Goal: Transaction & Acquisition: Obtain resource

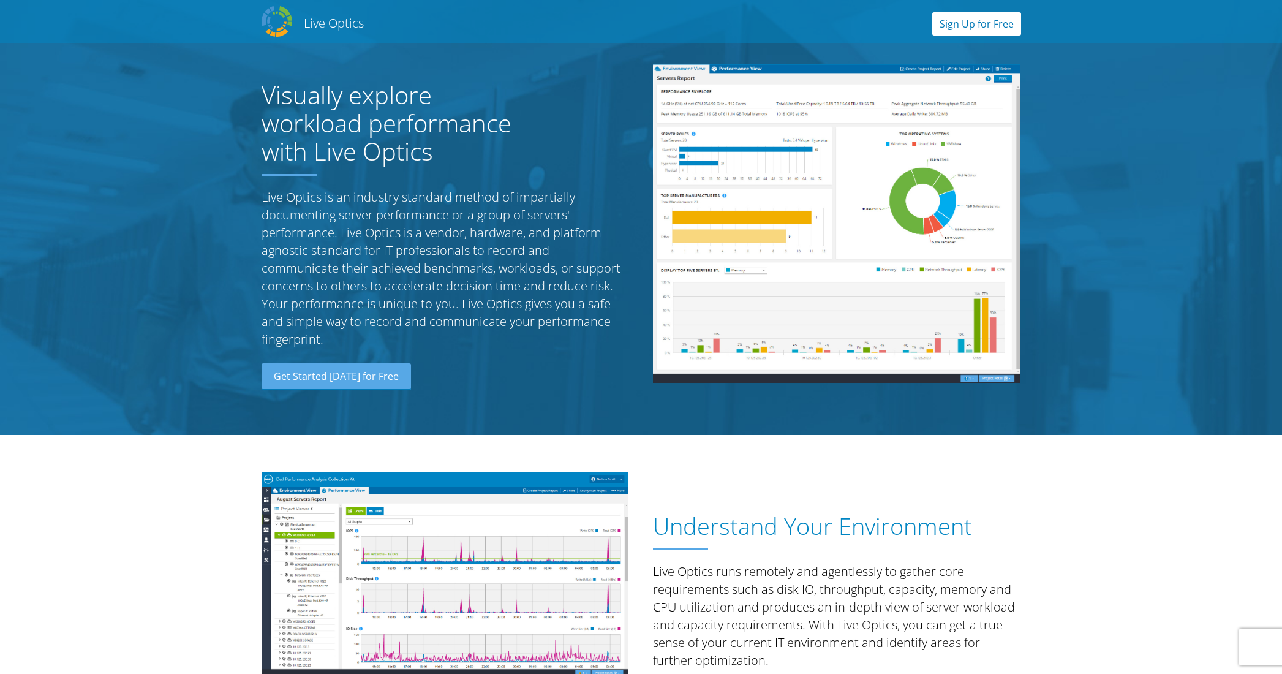
click at [968, 21] on link "Sign Up for Free" at bounding box center [976, 23] width 89 height 23
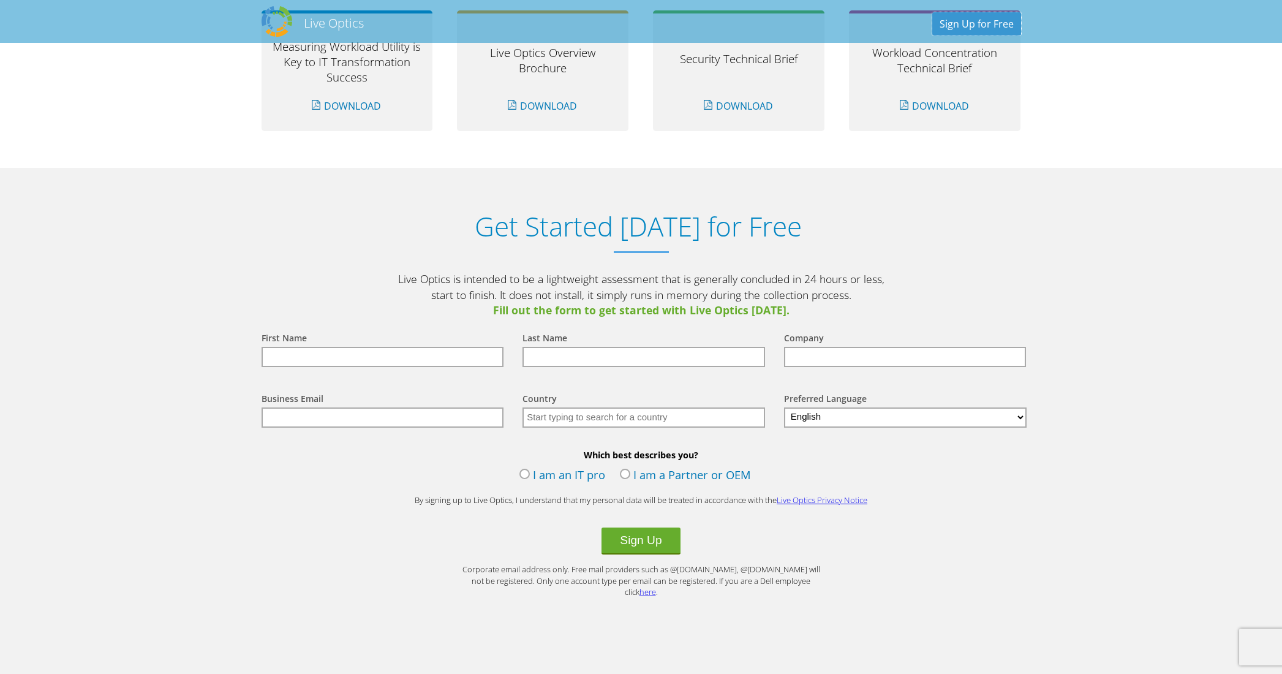
scroll to position [1277, 0]
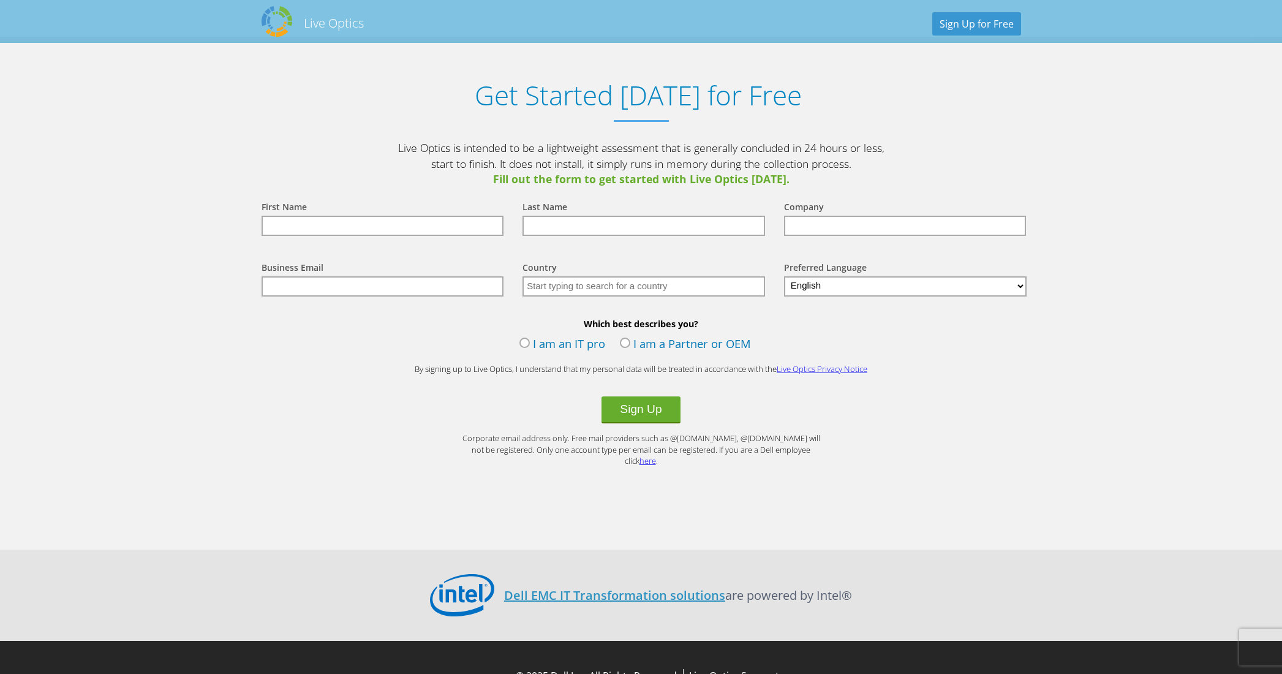
click at [399, 219] on input "text" at bounding box center [383, 226] width 243 height 20
type input "Robert"
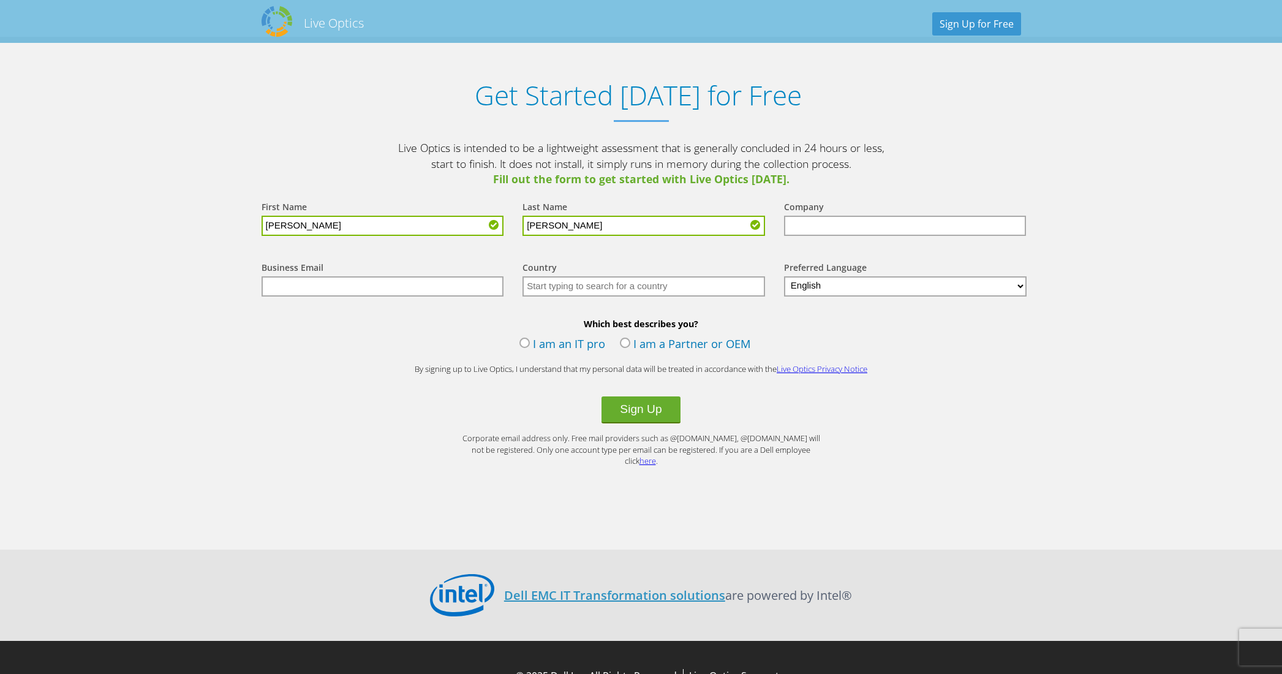
type input "DeLeon"
type input "Global Material Technologies, Inc."
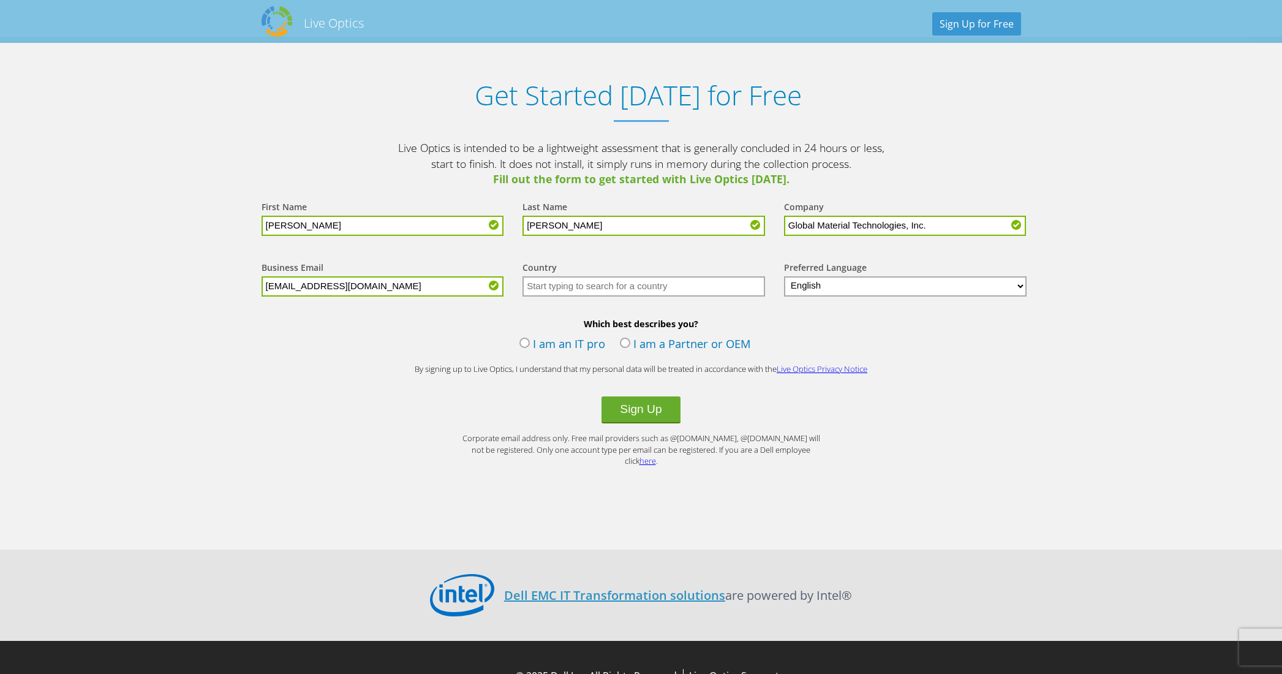
type input "robertd@gmt-inc.com"
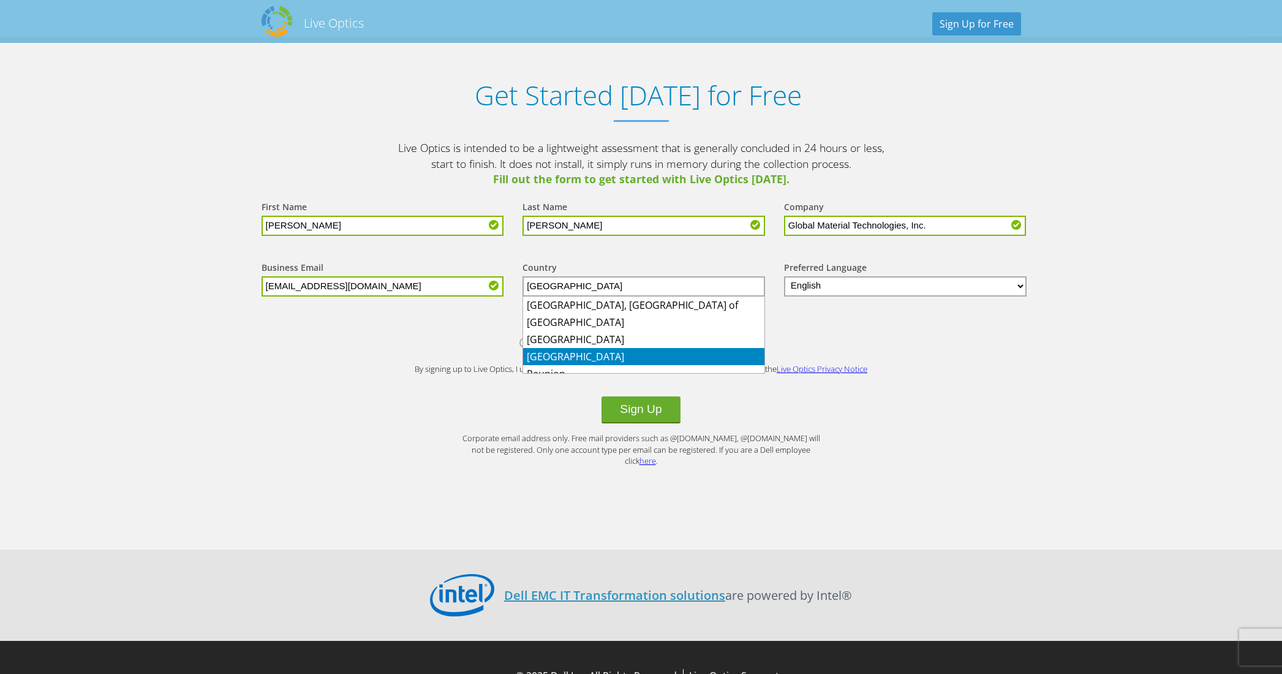
type input "United States"
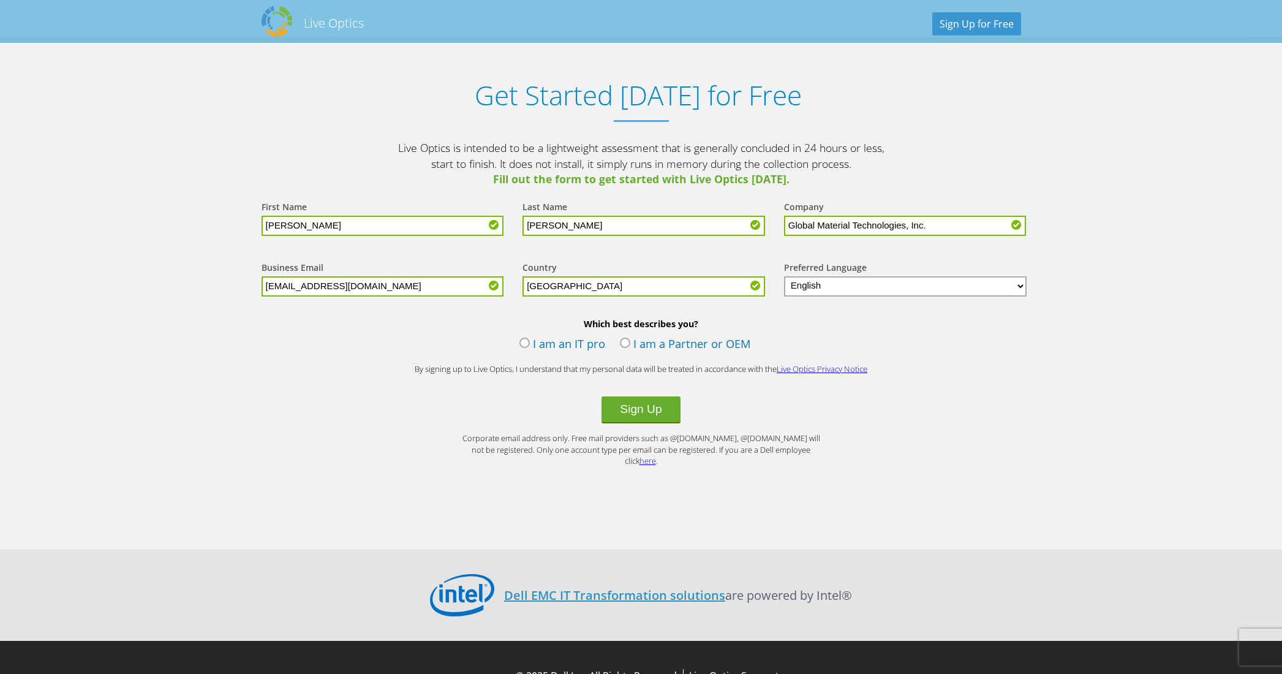
click at [526, 342] on label "I am an IT pro" at bounding box center [562, 345] width 86 height 18
click at [0, 0] on input "I am an IT pro" at bounding box center [0, 0] width 0 height 0
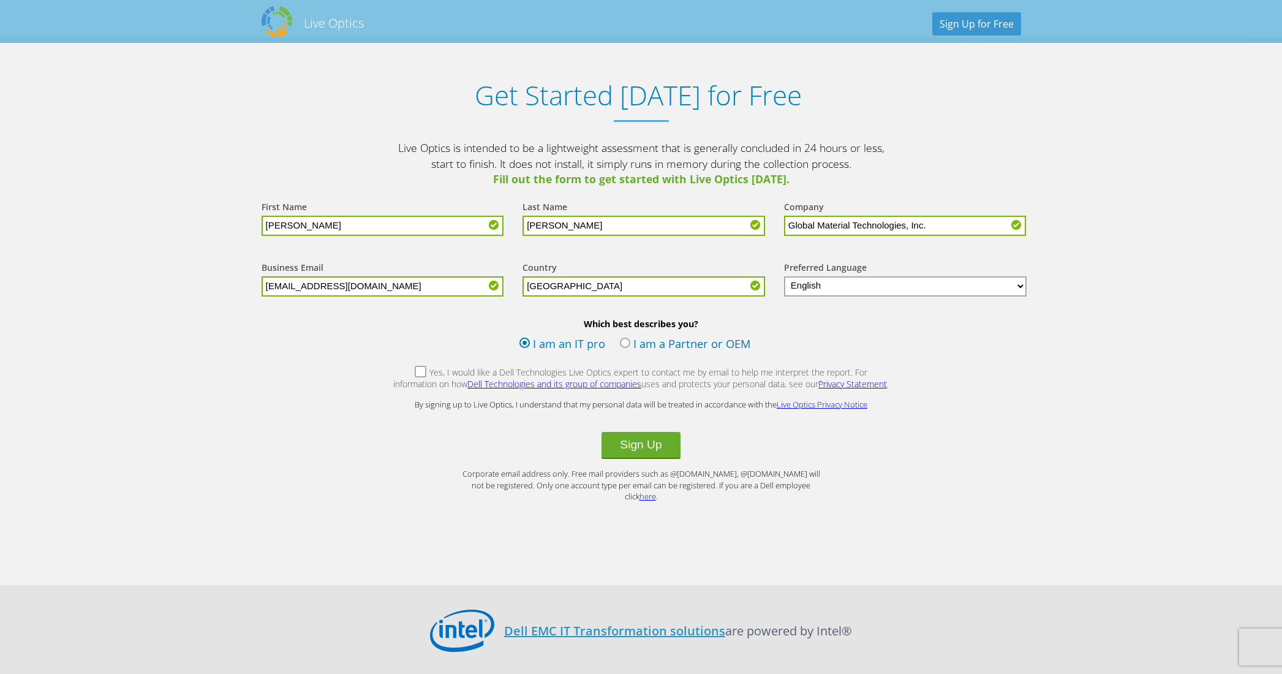
click at [396, 374] on label "Yes, I would like a Dell Technologies Live Optics expert to contact me by email…" at bounding box center [641, 379] width 497 height 26
click at [0, 0] on input "Yes, I would like a Dell Technologies Live Optics expert to contact me by email…" at bounding box center [0, 0] width 0 height 0
click at [639, 445] on button "Sign Up" at bounding box center [641, 445] width 78 height 27
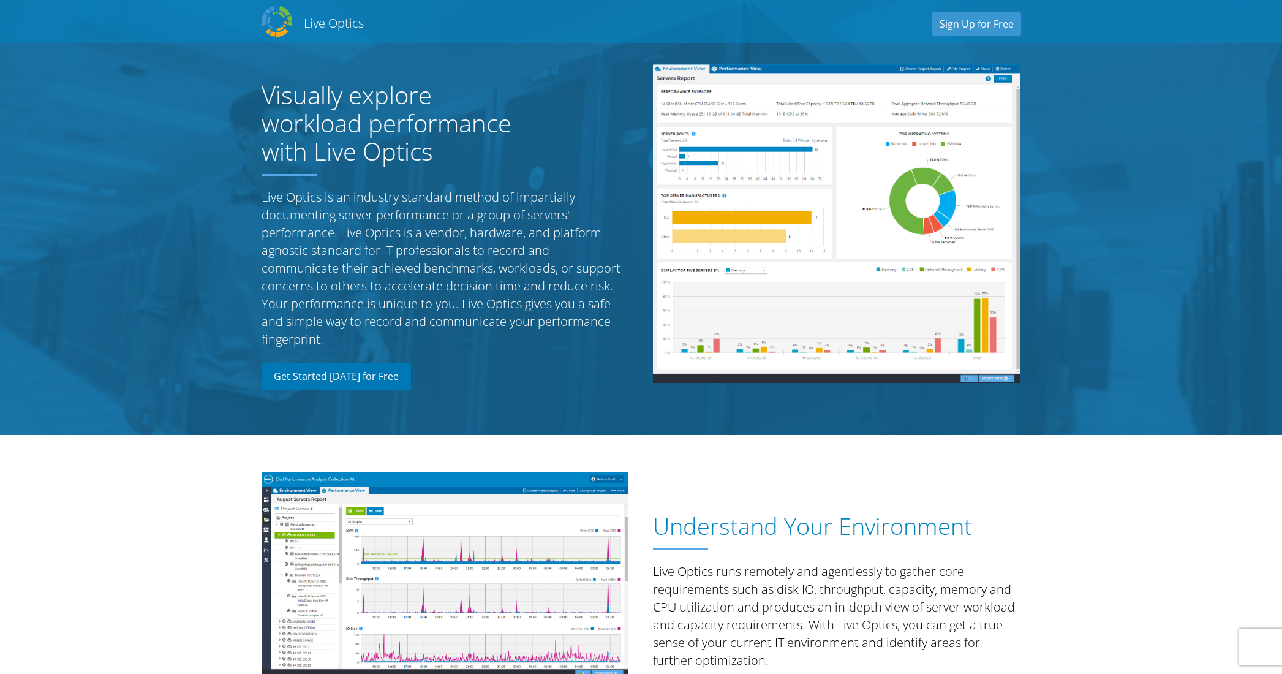
click at [354, 380] on link "Get Started Today for Free" at bounding box center [336, 376] width 149 height 27
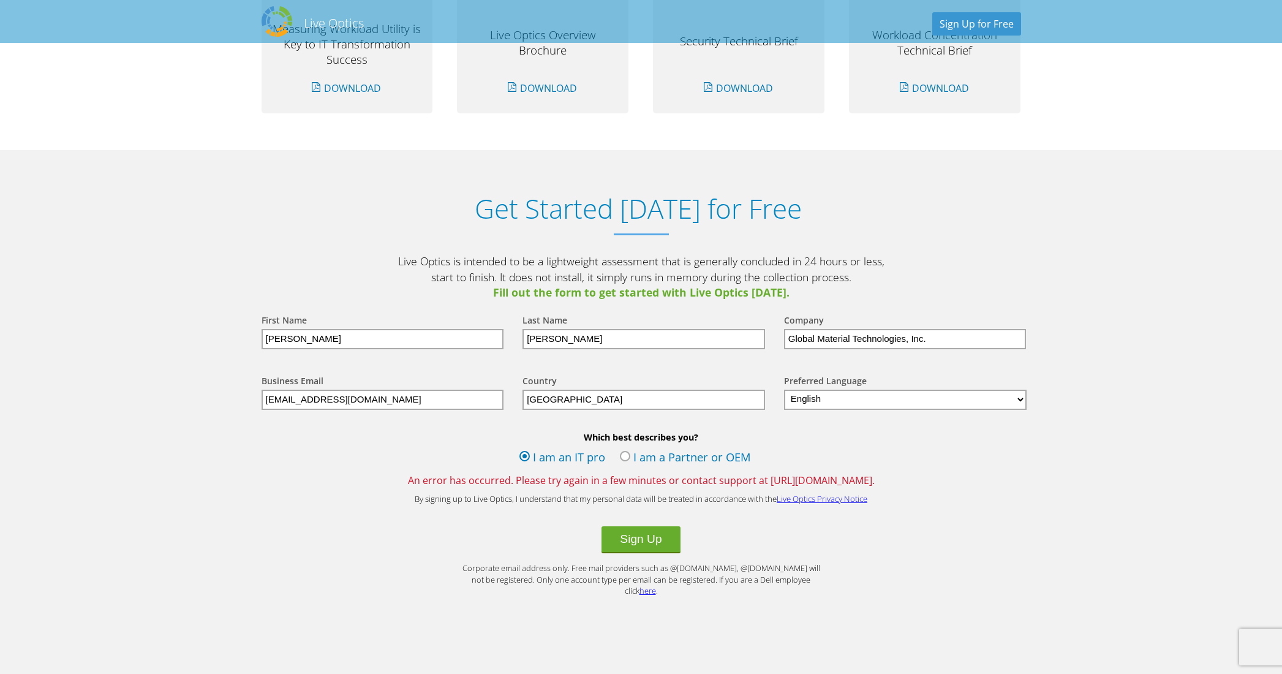
scroll to position [1277, 0]
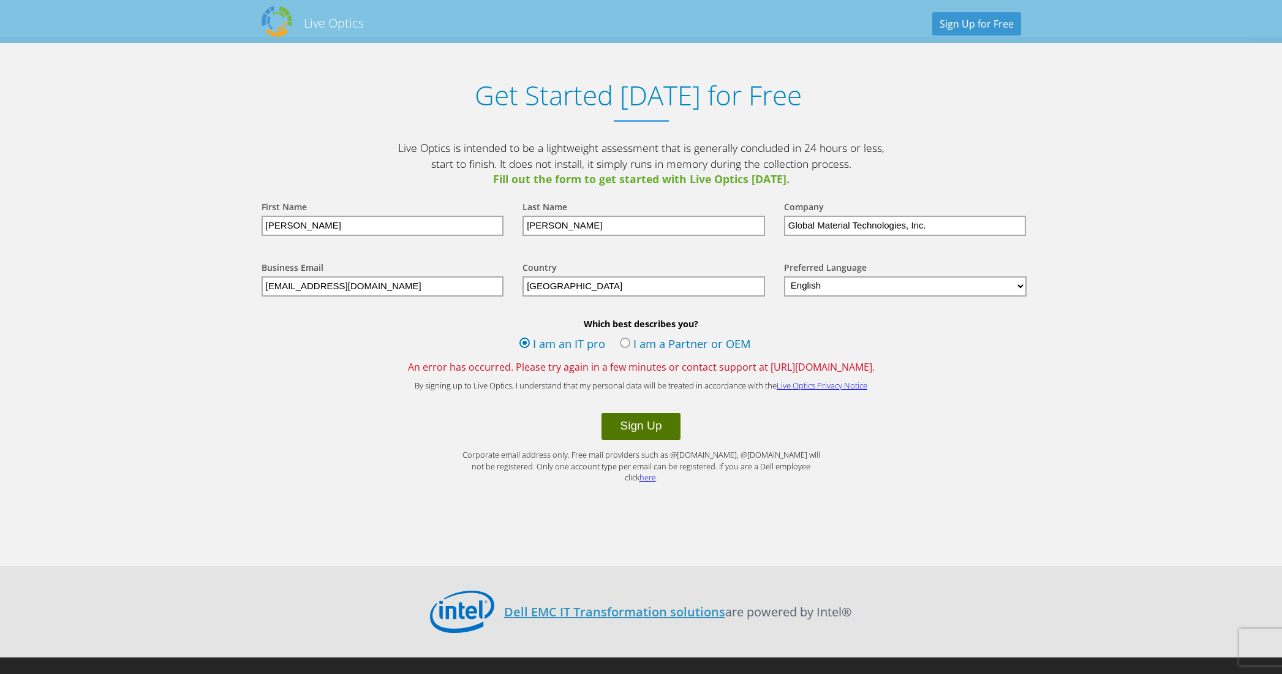
click at [656, 422] on button "Sign Up" at bounding box center [641, 426] width 78 height 27
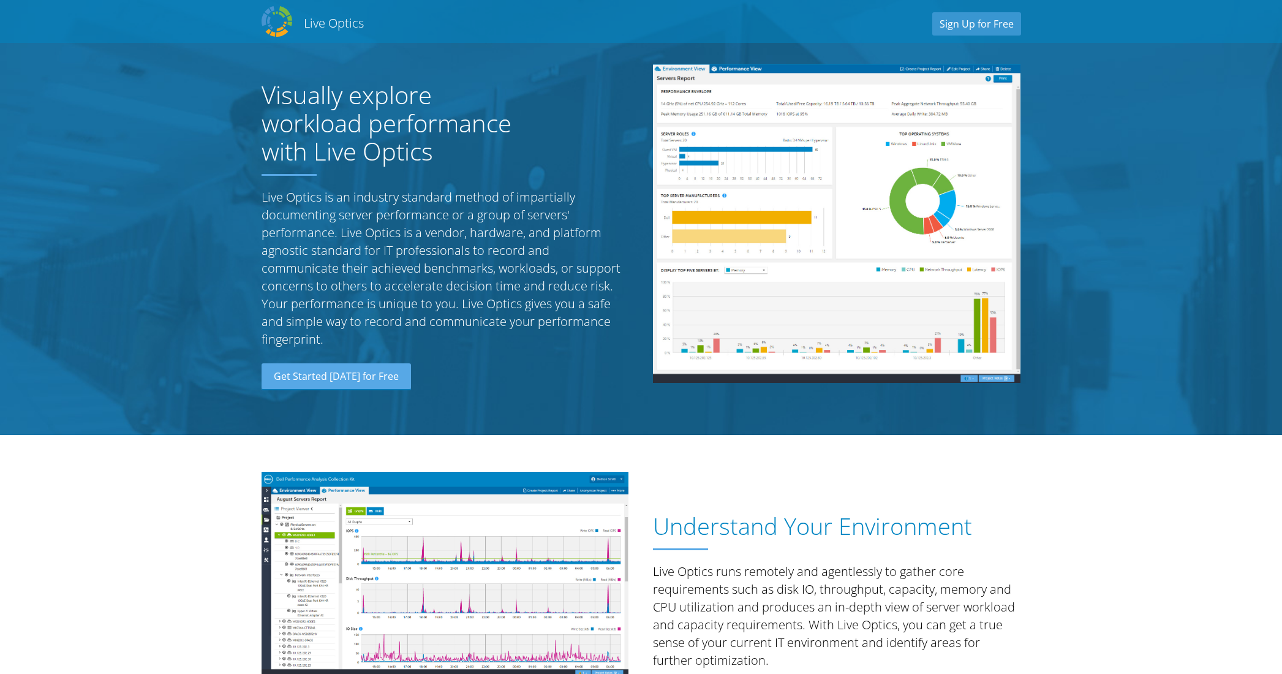
select select "224"
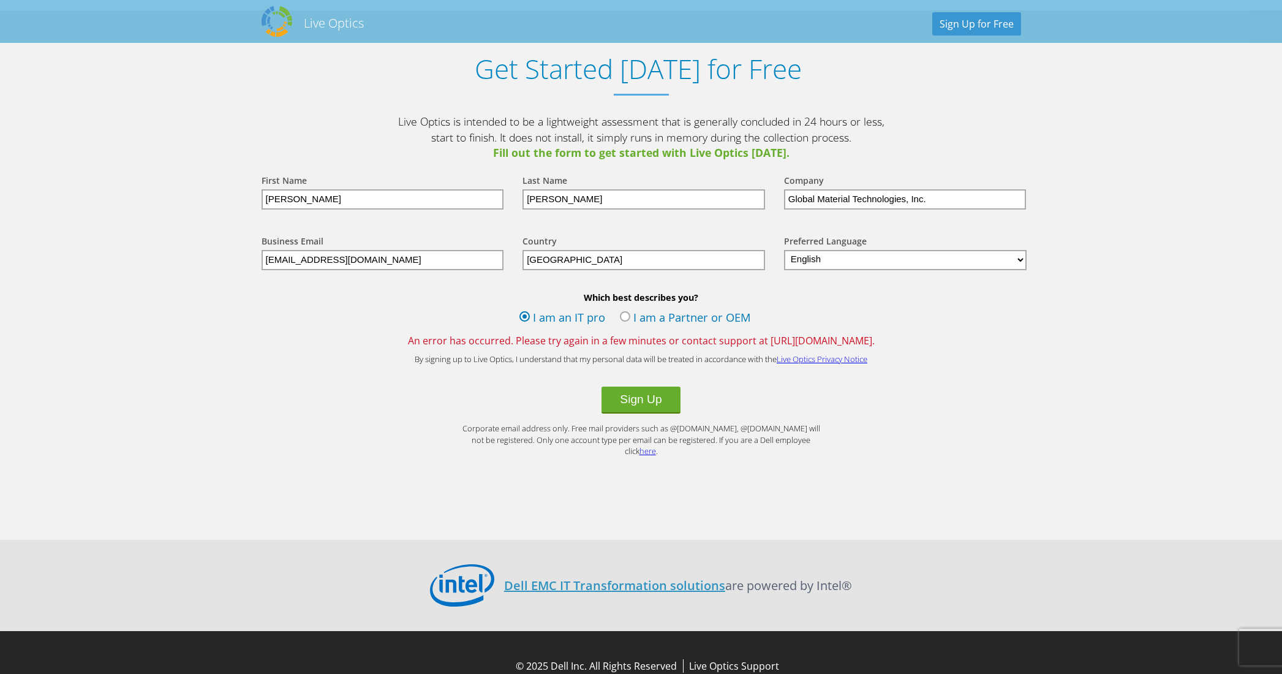
scroll to position [1282, 0]
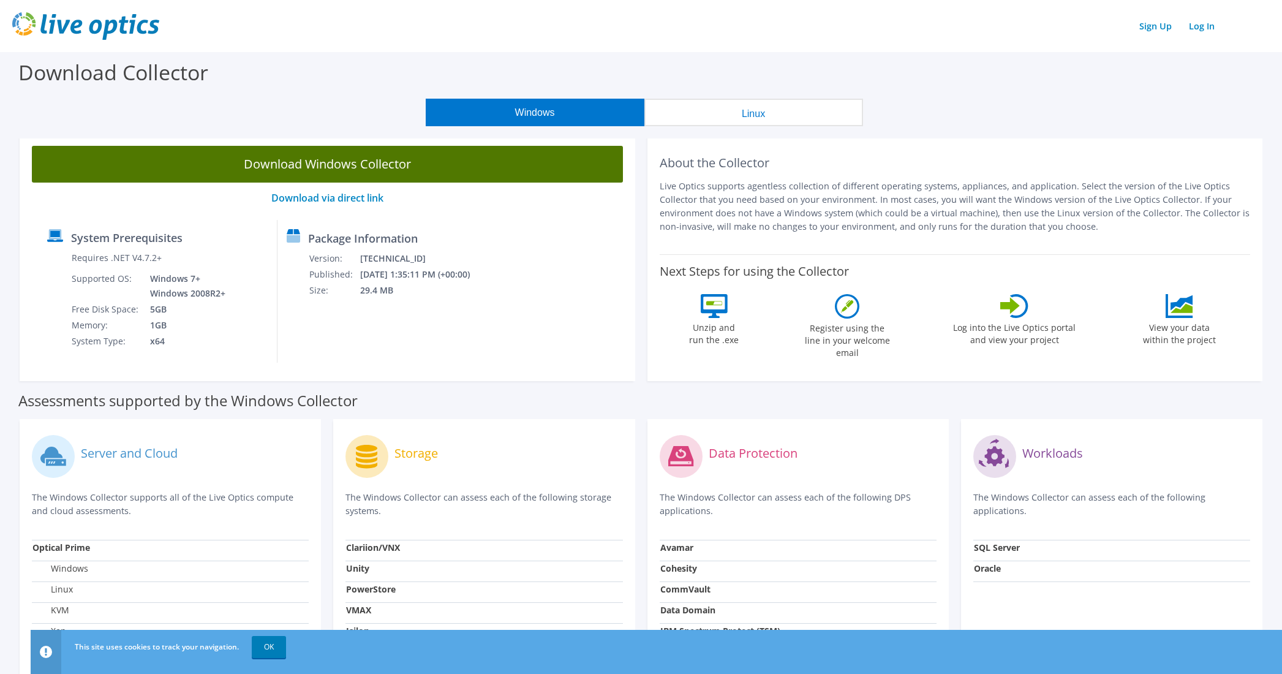
click at [471, 170] on link "Download Windows Collector" at bounding box center [327, 164] width 591 height 37
